Goal: Task Accomplishment & Management: Manage account settings

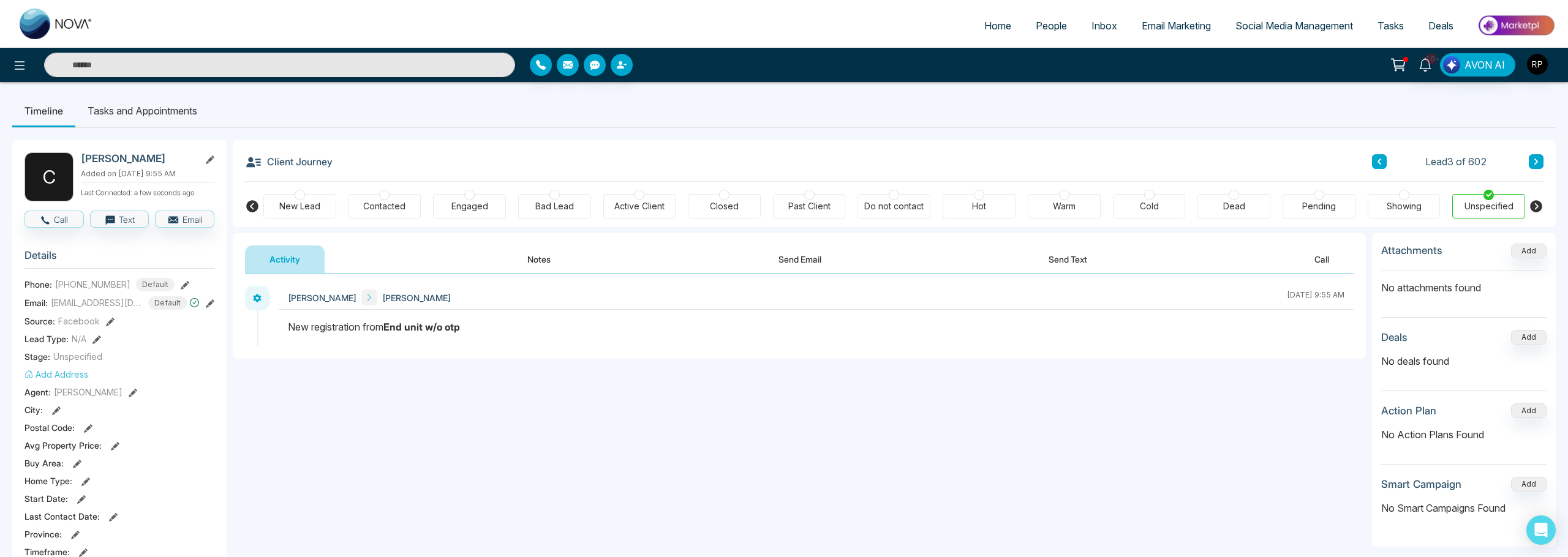
click at [986, 26] on span "Home" at bounding box center [998, 25] width 27 height 12
select select "*"
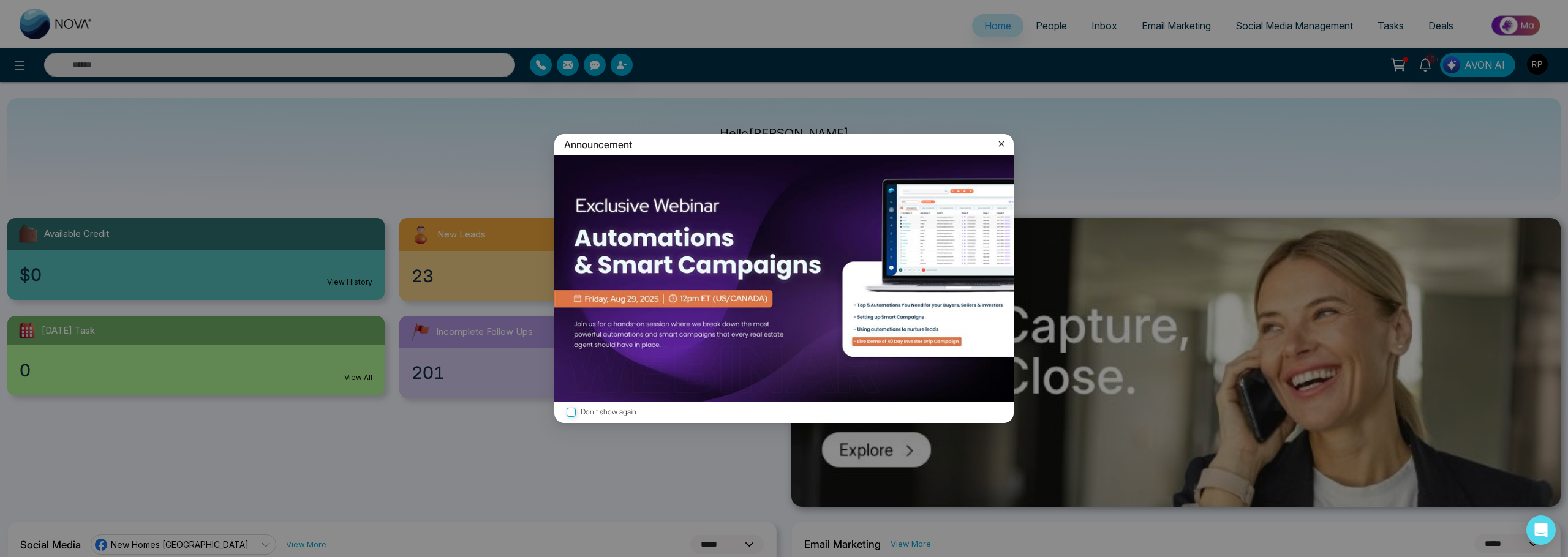
click at [1001, 142] on icon at bounding box center [1001, 143] width 12 height 12
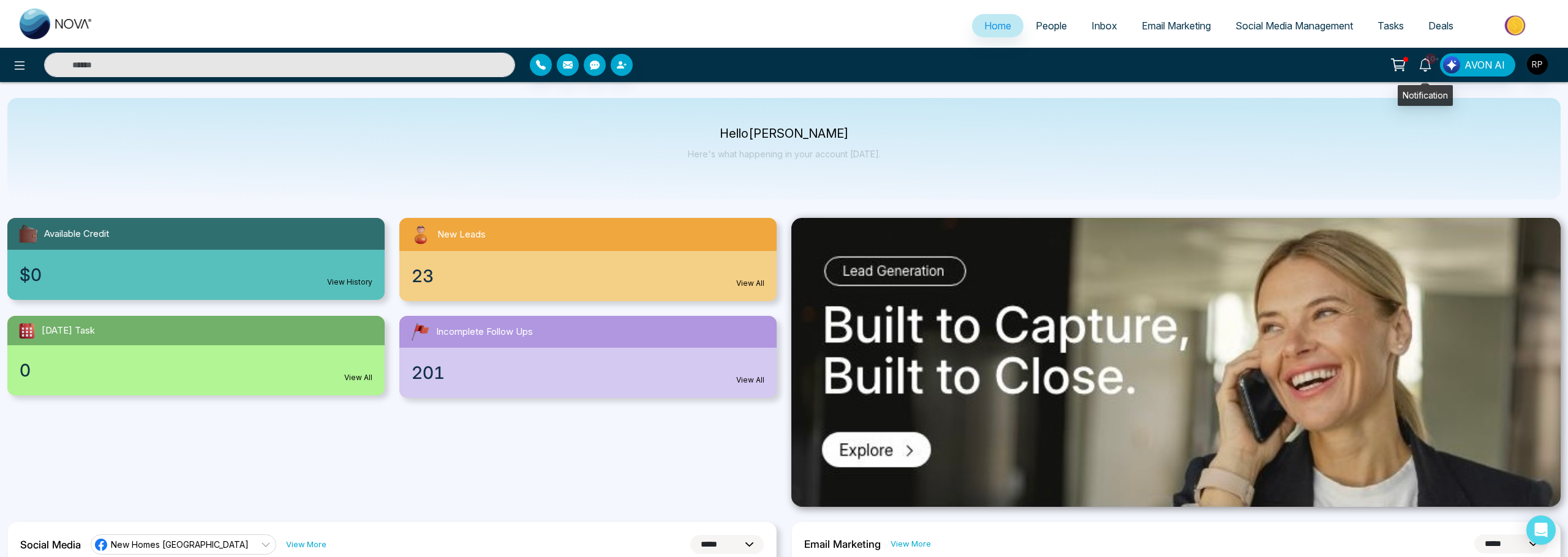
click at [1421, 61] on icon at bounding box center [1425, 65] width 14 height 14
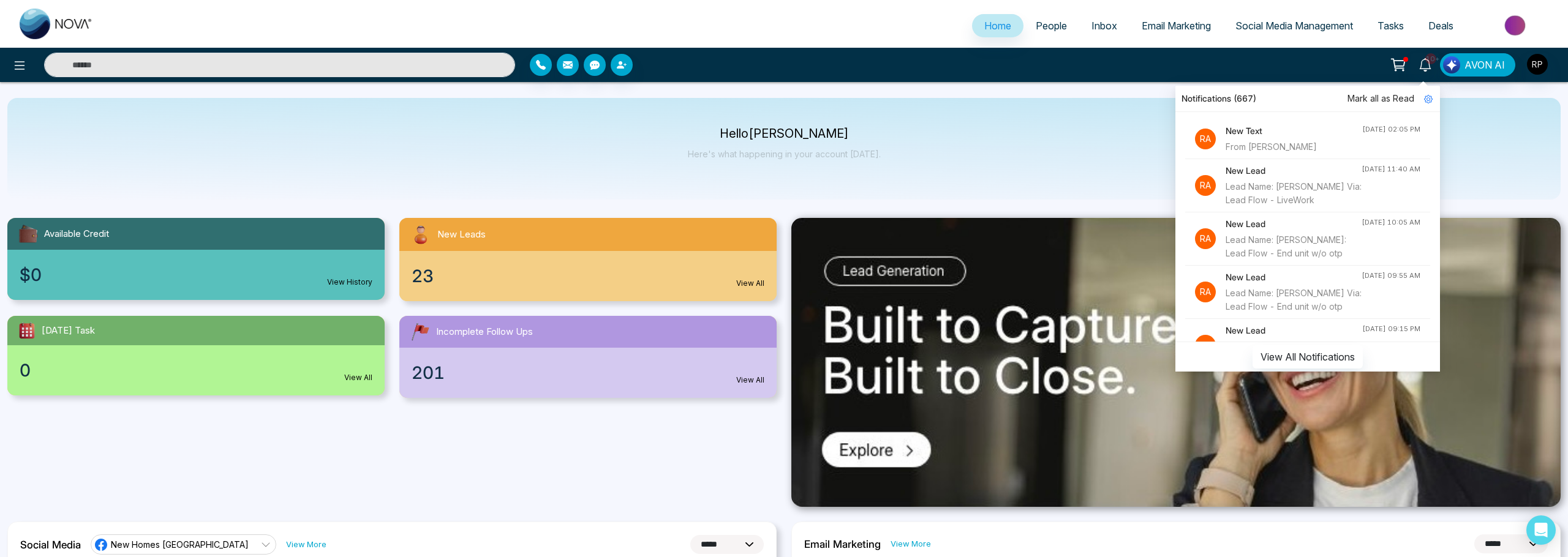
click at [1298, 138] on div "New Text From [PERSON_NAME]" at bounding box center [1293, 138] width 136 height 29
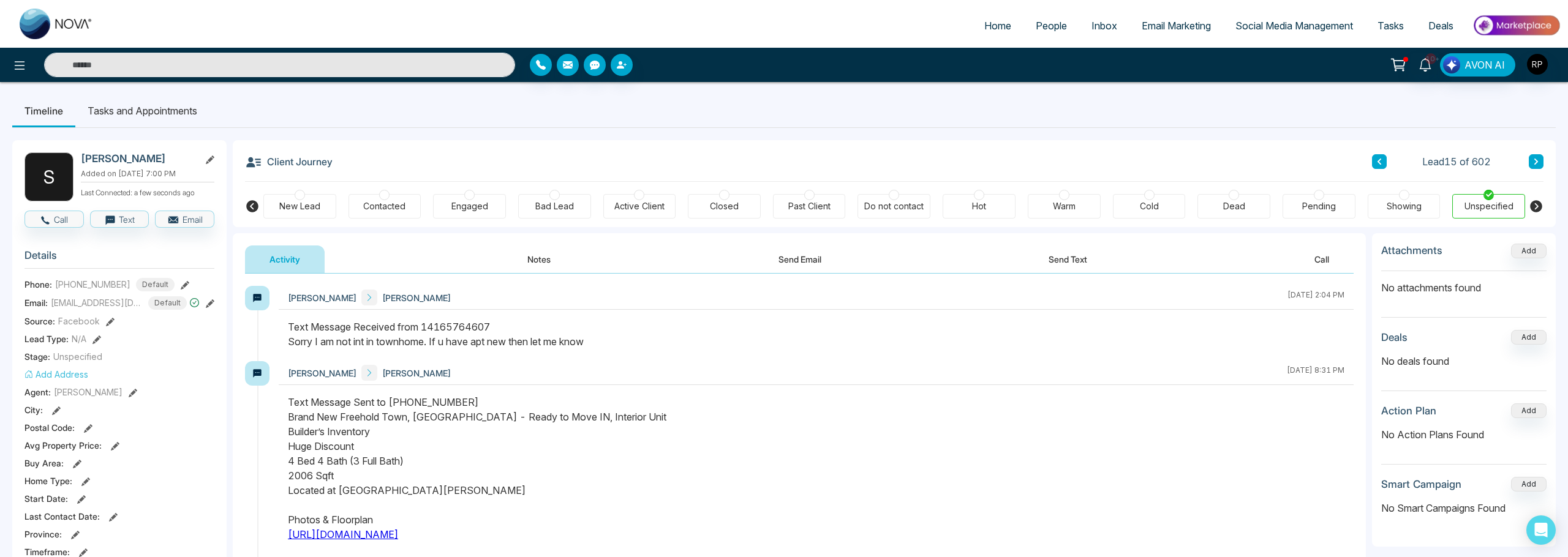
scroll to position [48, 0]
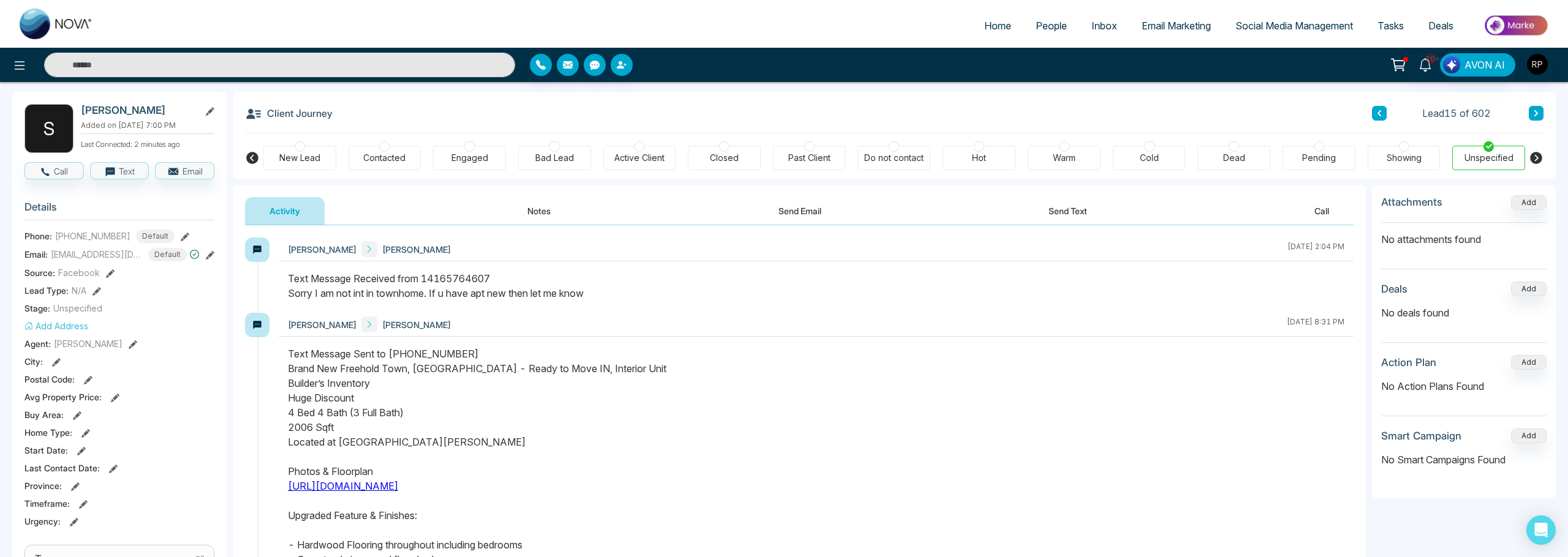
click at [530, 199] on button "Notes" at bounding box center [539, 210] width 72 height 28
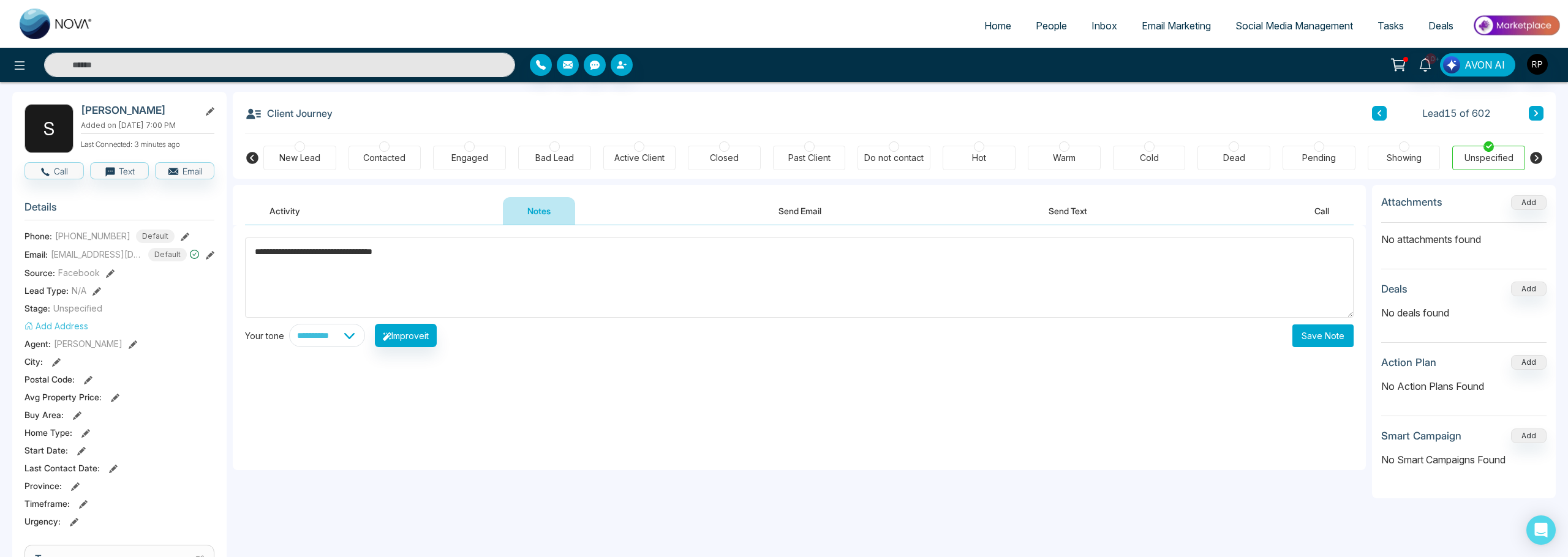
type textarea "**********"
click at [1342, 341] on button "Save Note" at bounding box center [1323, 336] width 61 height 23
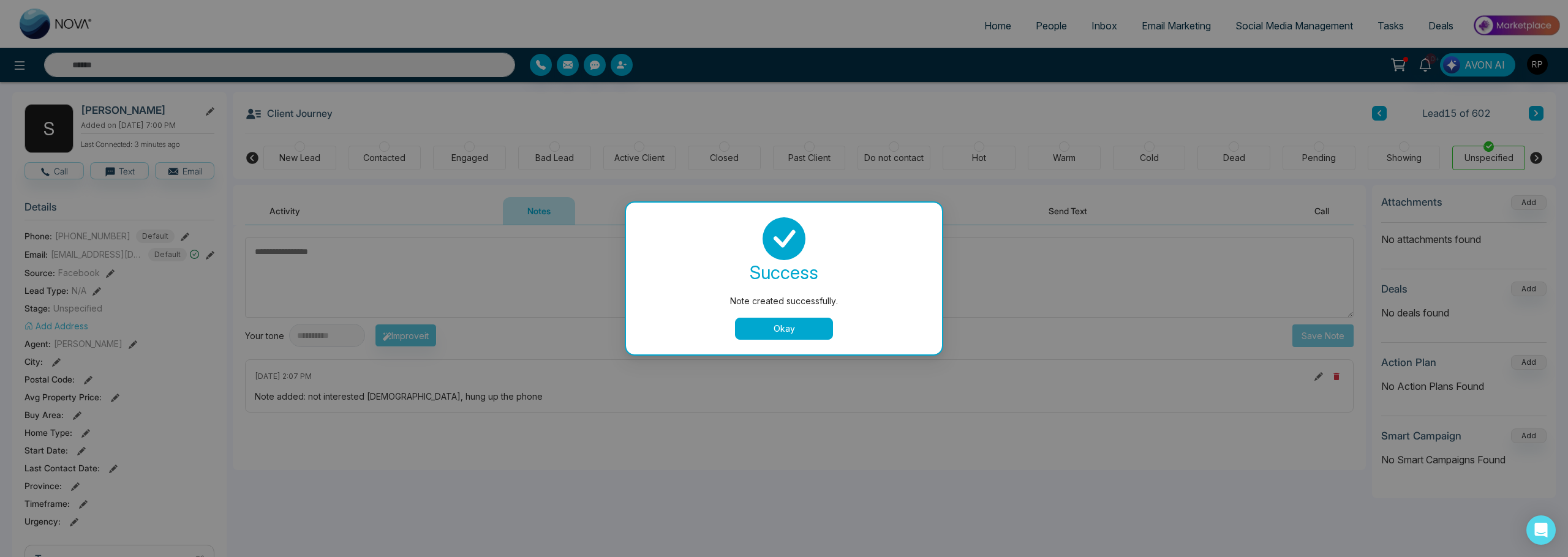
drag, startPoint x: 757, startPoint y: 326, endPoint x: 767, endPoint y: 318, distance: 12.8
click at [757, 326] on button "Okay" at bounding box center [784, 328] width 98 height 22
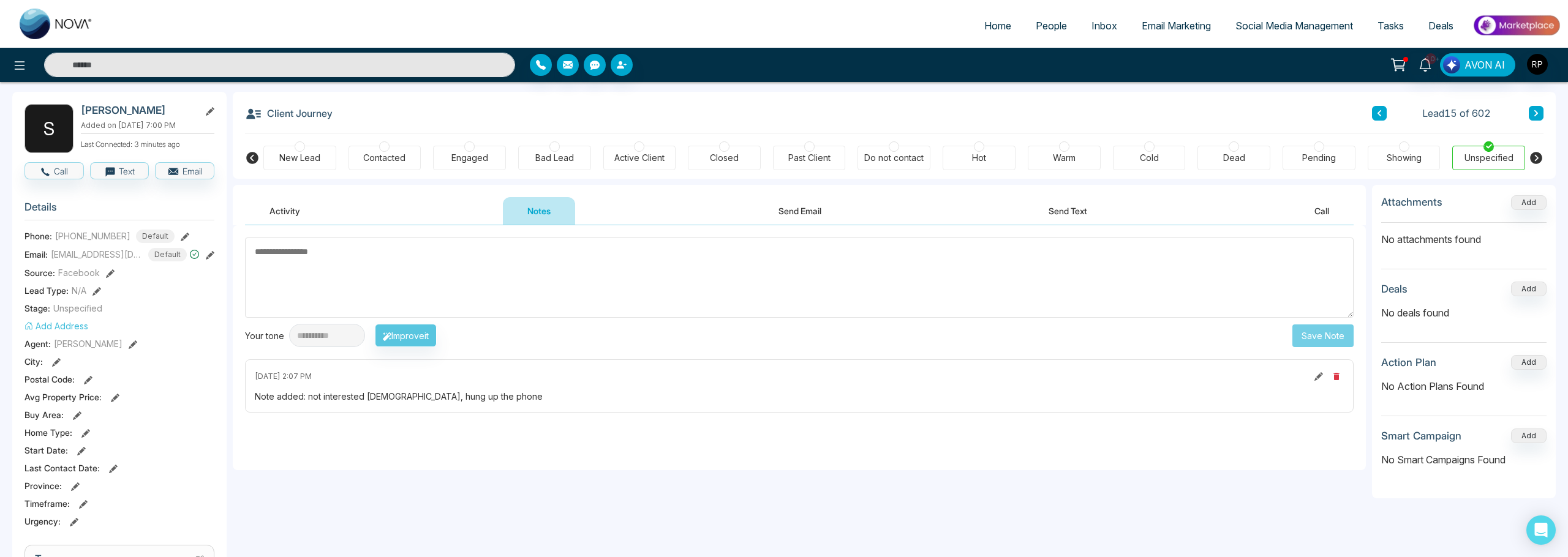
click at [548, 155] on div "Bad Lead" at bounding box center [555, 158] width 39 height 12
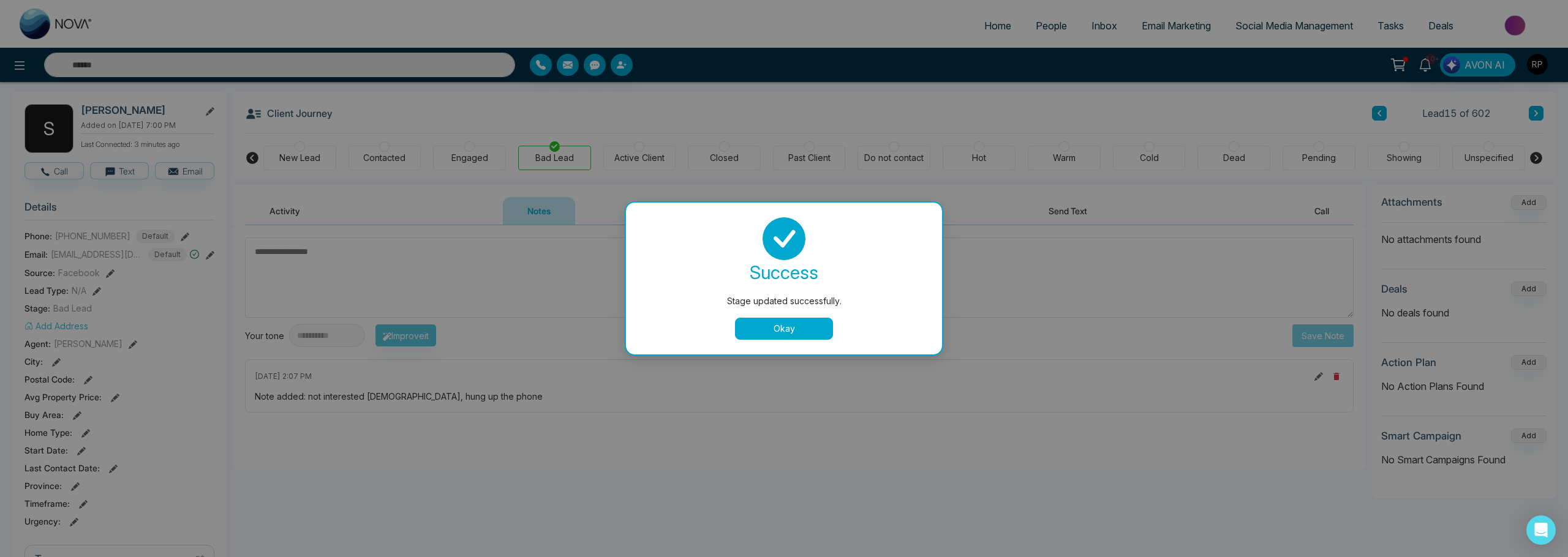
click at [825, 332] on button "Okay" at bounding box center [784, 328] width 98 height 22
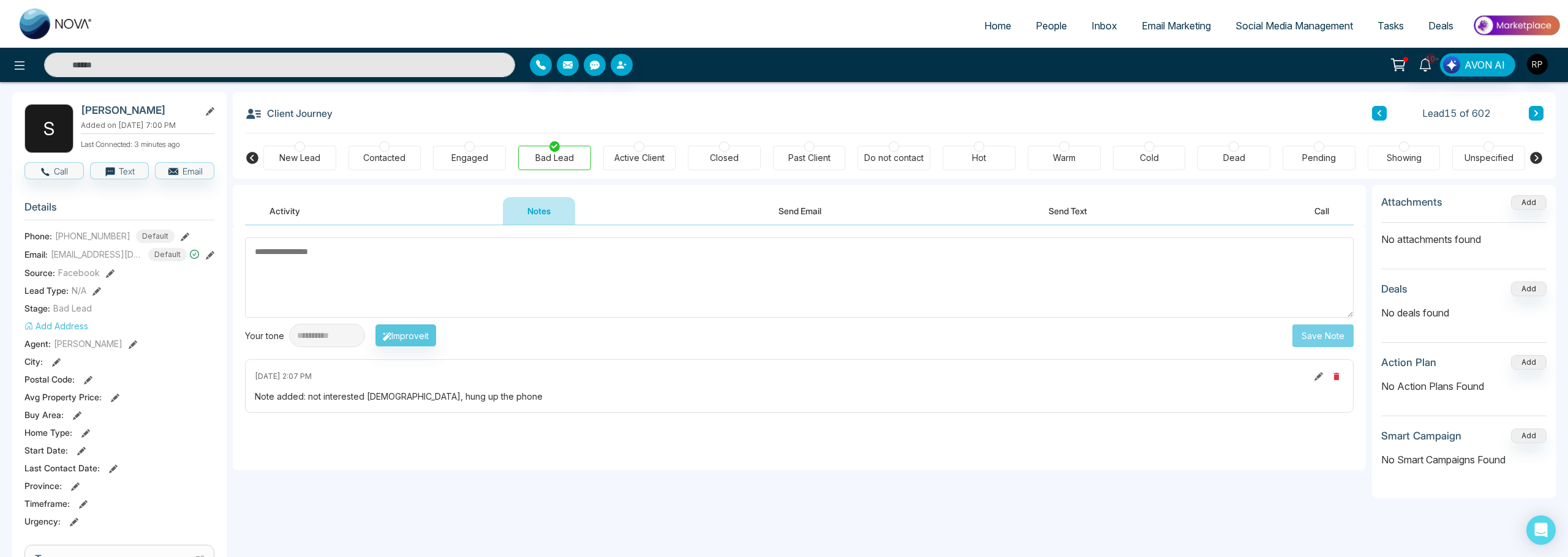
click at [1037, 26] on span "People" at bounding box center [1051, 25] width 31 height 12
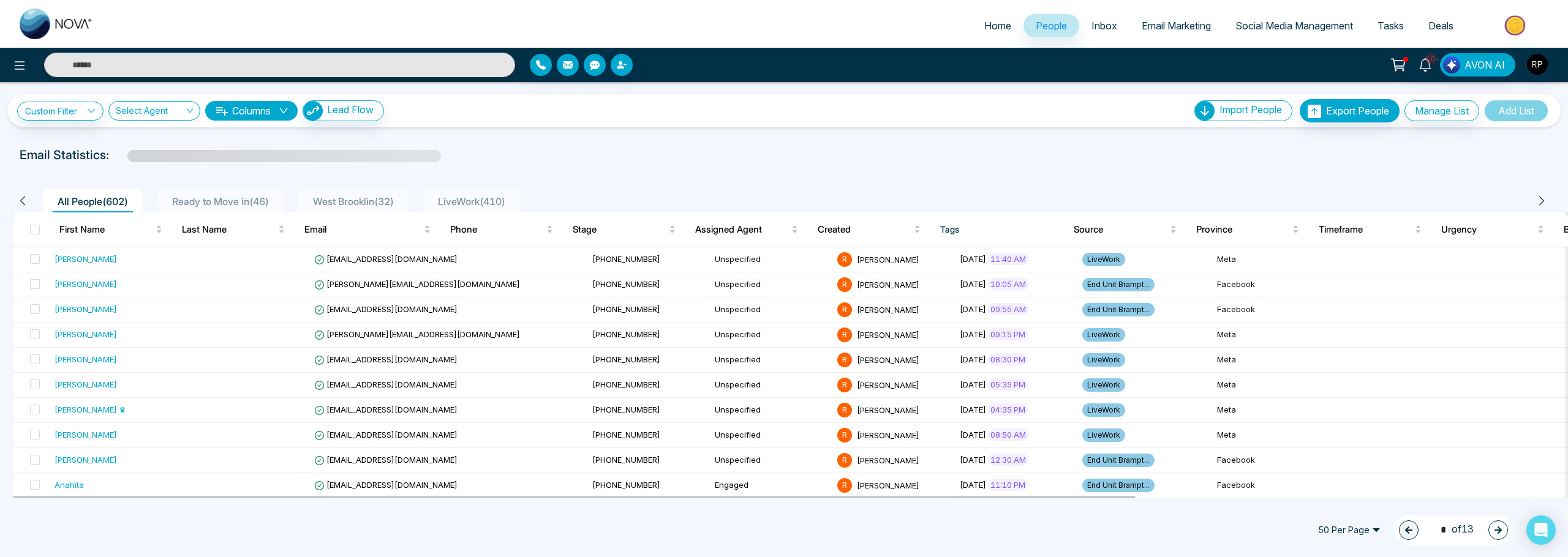
click at [472, 198] on span "LiveWork ( 410 )" at bounding box center [472, 201] width 77 height 12
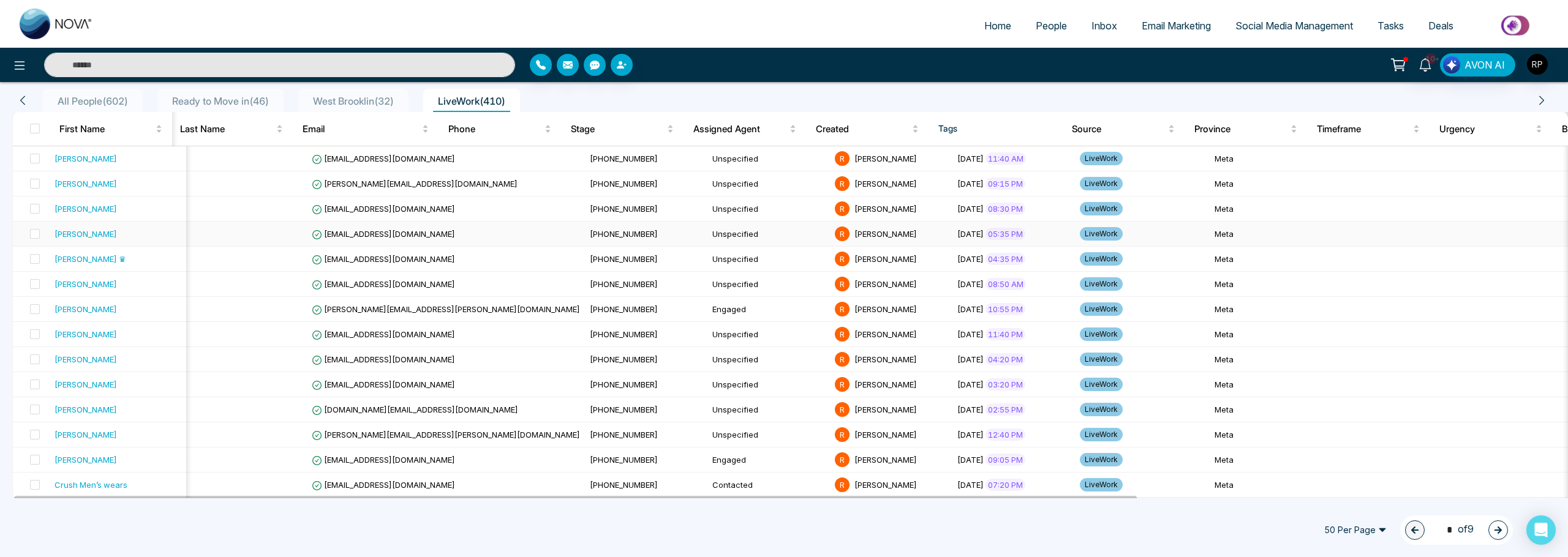
scroll to position [160, 0]
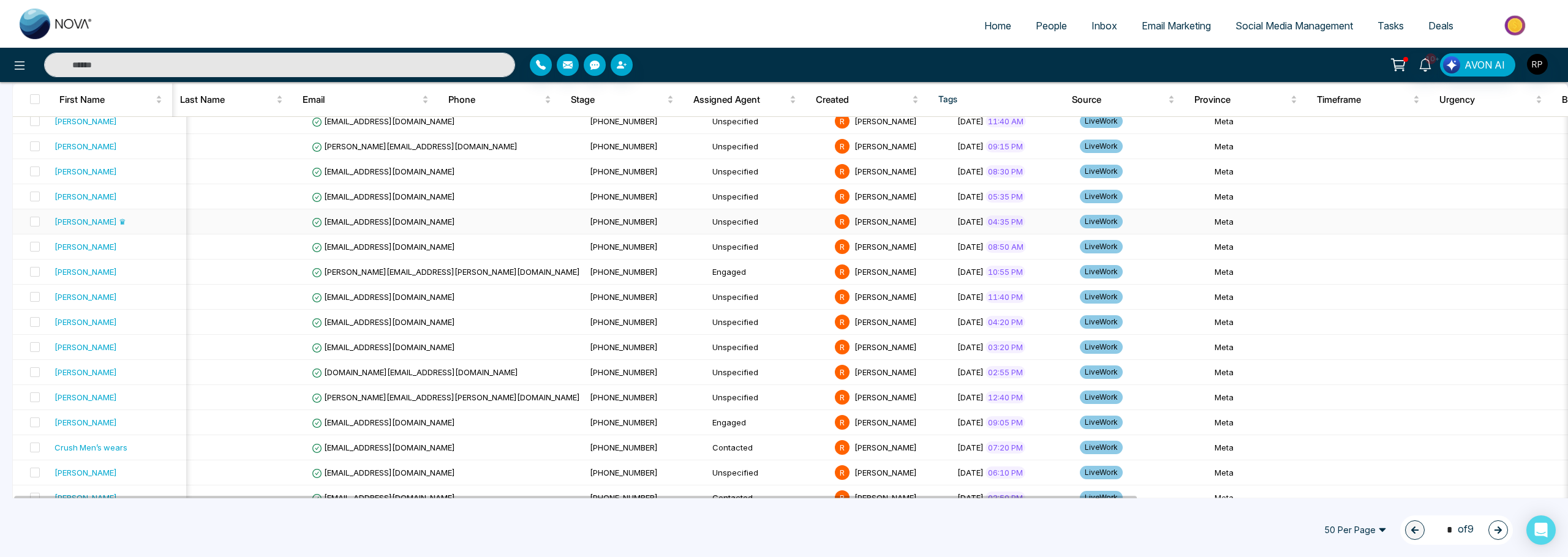
click at [86, 223] on div "[PERSON_NAME] ♛" at bounding box center [90, 221] width 71 height 12
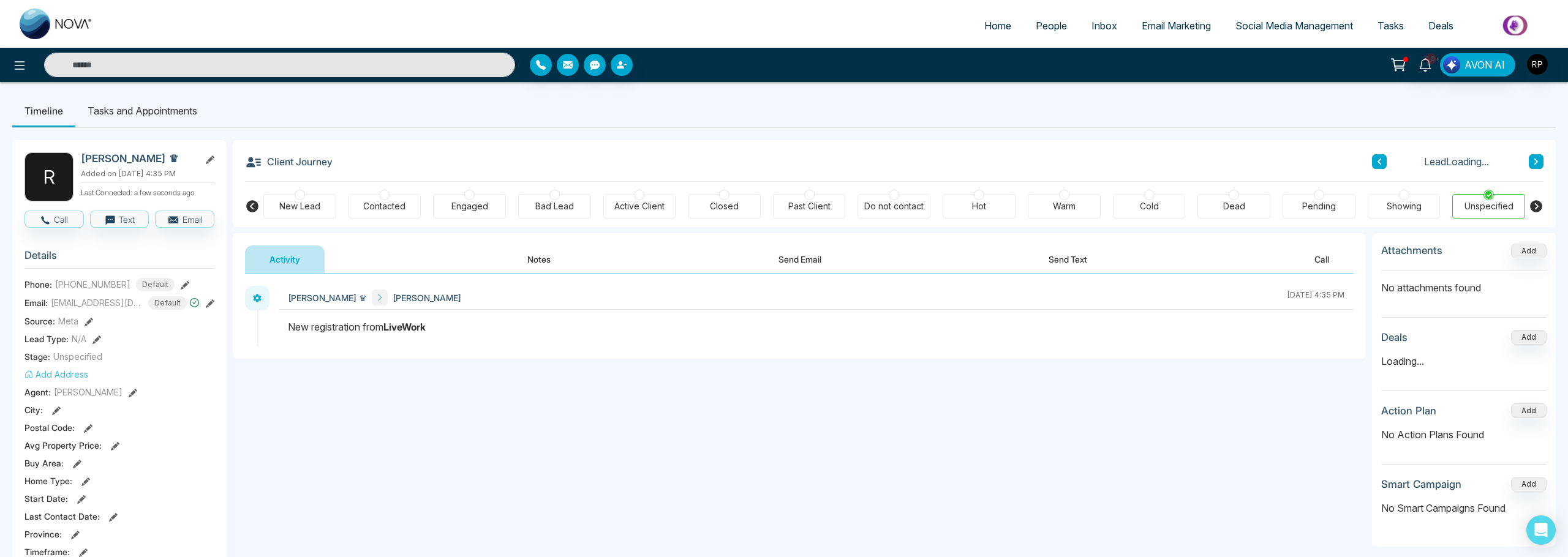
click at [545, 258] on button "Notes" at bounding box center [539, 259] width 72 height 28
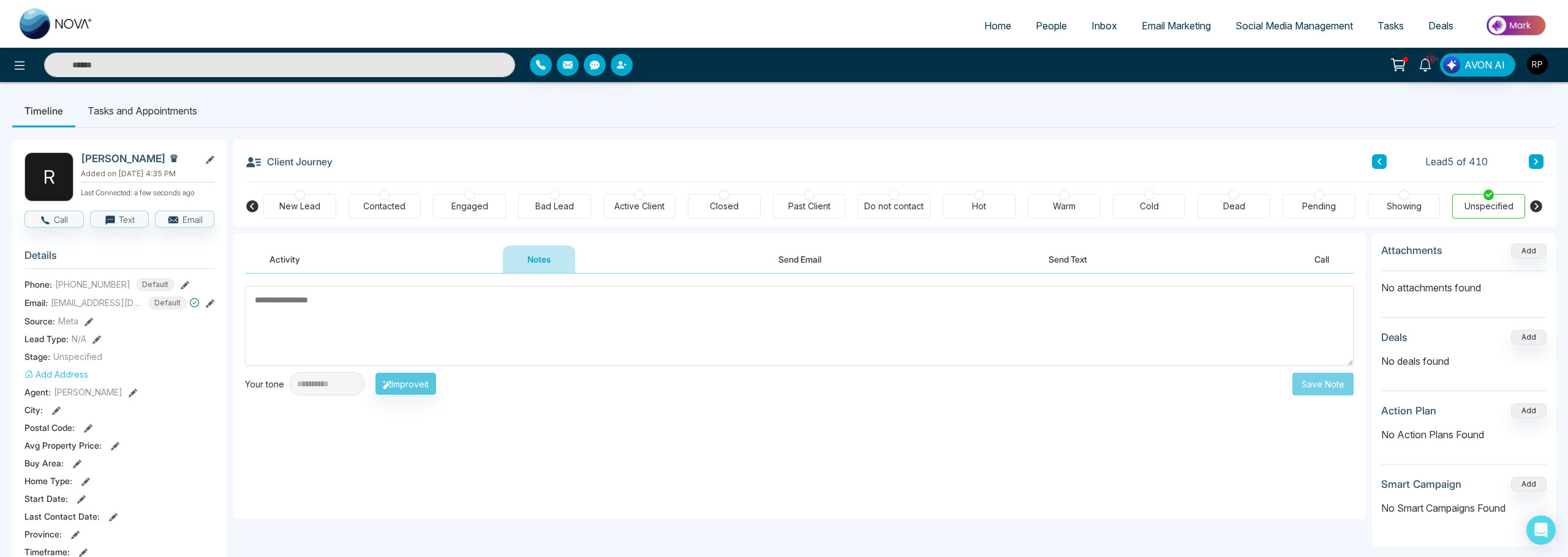
click at [297, 264] on button "Activity" at bounding box center [285, 259] width 80 height 28
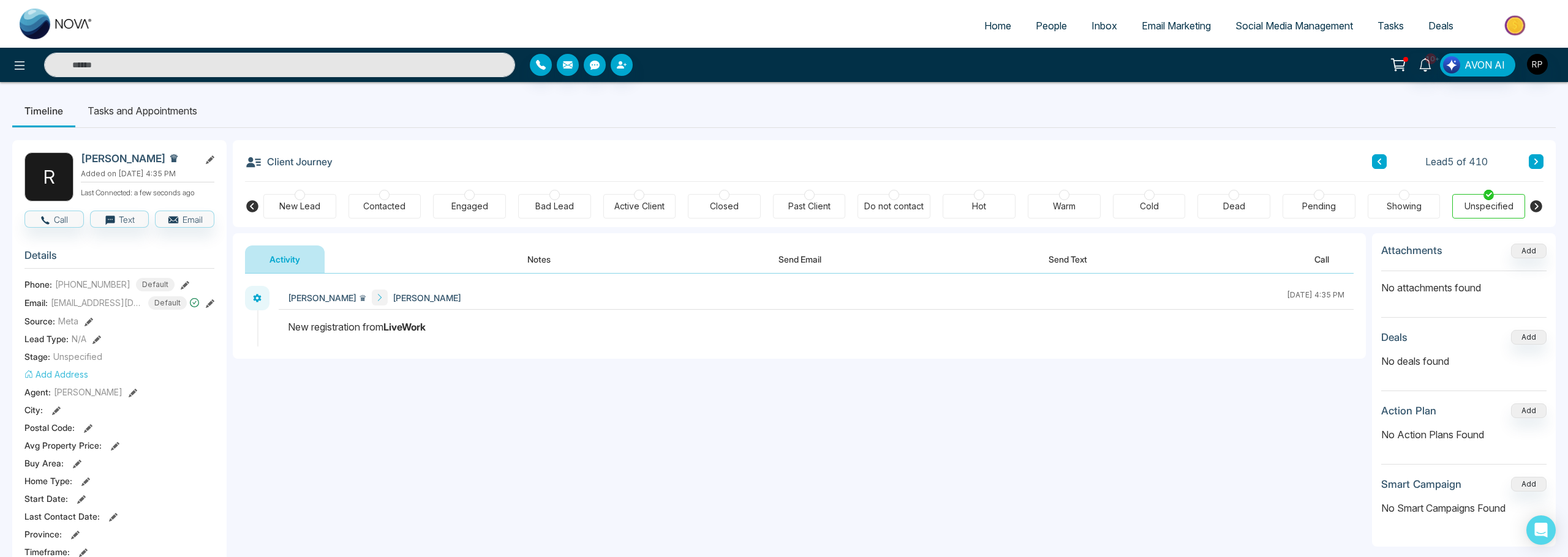
click at [1031, 32] on link "People" at bounding box center [1051, 26] width 56 height 24
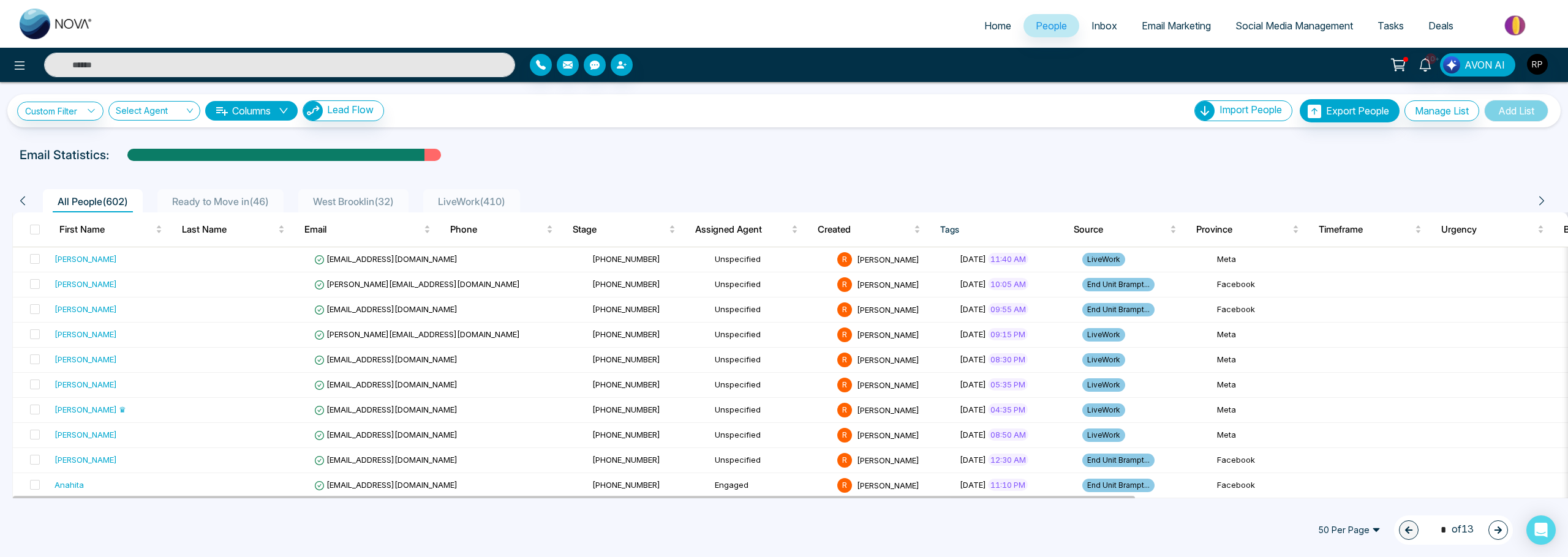
click at [472, 205] on span "LiveWork ( 410 )" at bounding box center [472, 201] width 77 height 12
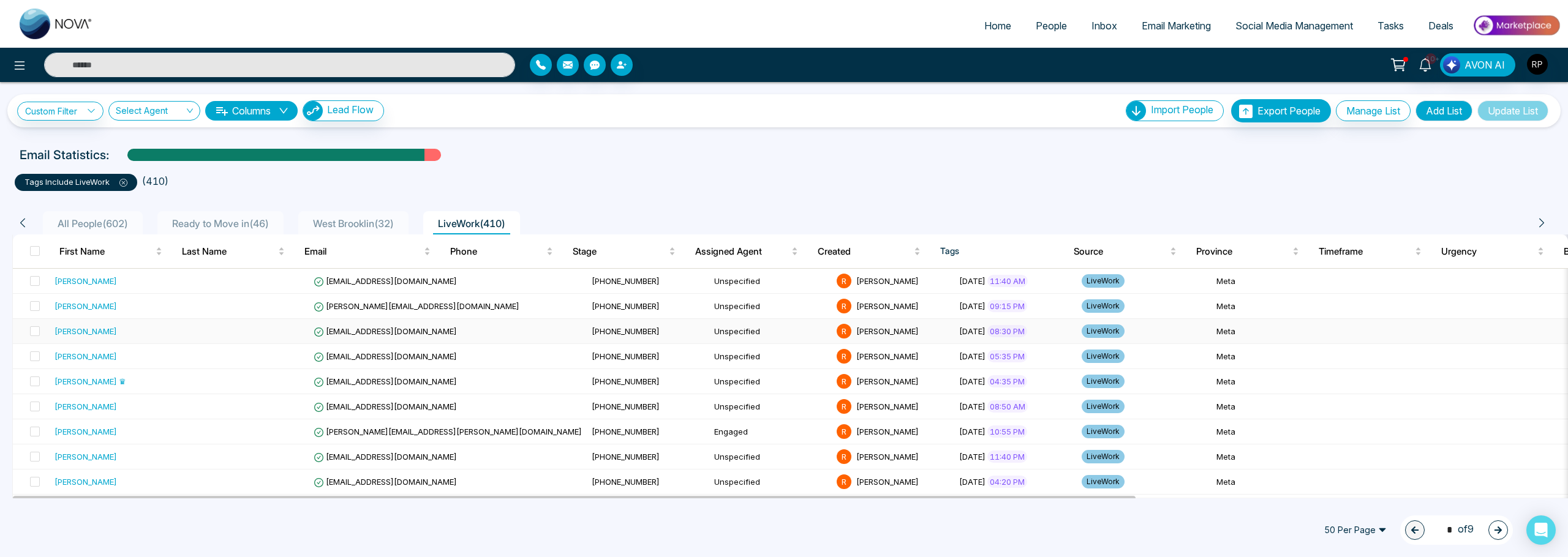
scroll to position [0, 1]
click at [90, 308] on div "[PERSON_NAME]" at bounding box center [86, 305] width 63 height 12
